Goal: Navigation & Orientation: Understand site structure

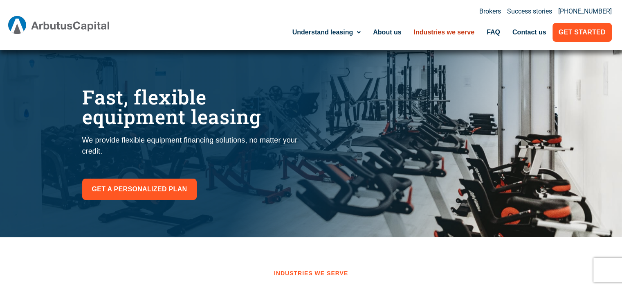
click at [426, 27] on link "Industries we serve" at bounding box center [444, 32] width 73 height 19
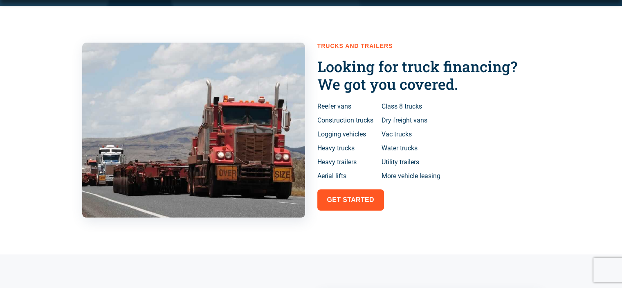
scroll to position [327, 0]
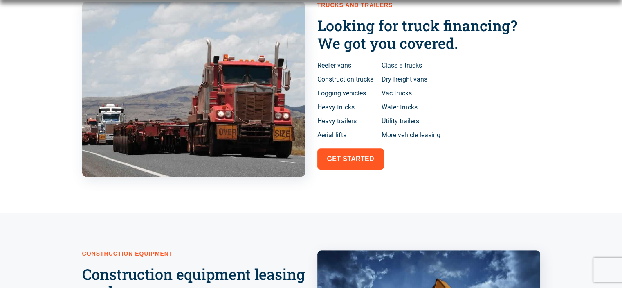
click at [389, 134] on span "More vehicle leasing" at bounding box center [411, 135] width 59 height 10
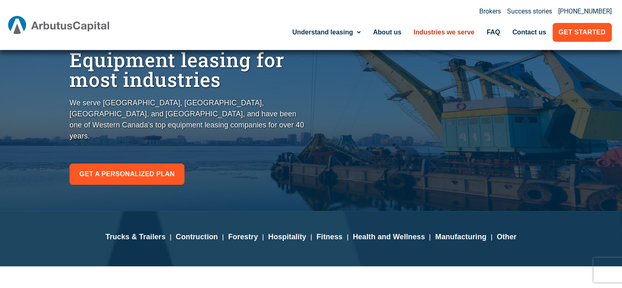
scroll to position [0, 0]
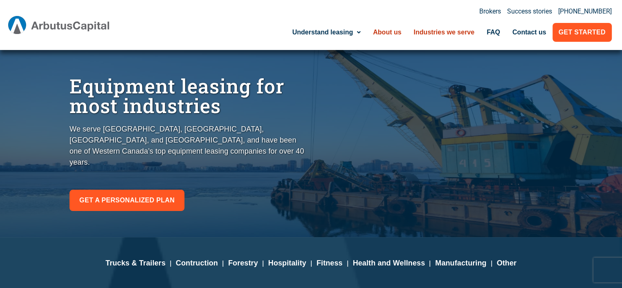
click at [392, 33] on link "About us" at bounding box center [387, 32] width 41 height 19
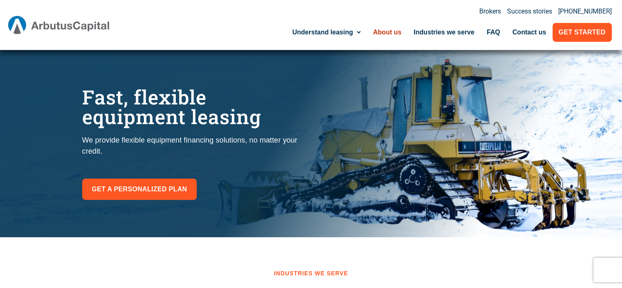
click at [382, 29] on link "About us" at bounding box center [387, 32] width 41 height 19
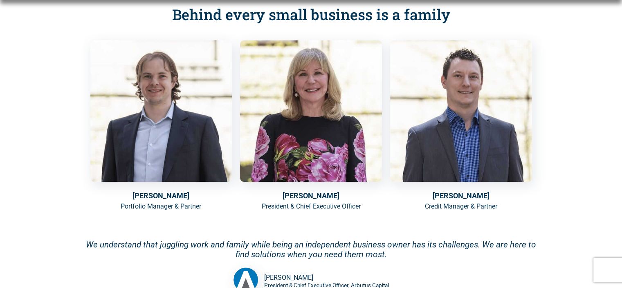
scroll to position [525, 0]
